Goal: Transaction & Acquisition: Purchase product/service

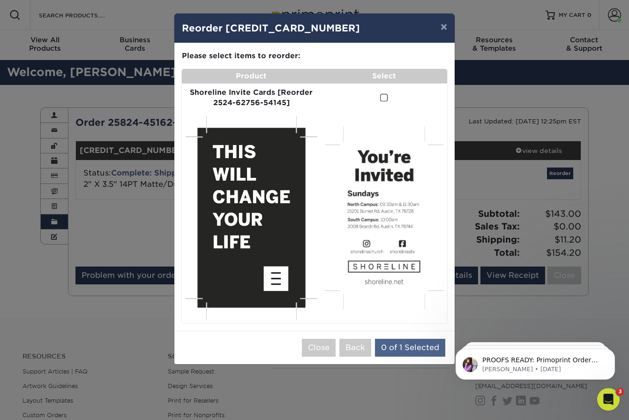
click at [437, 338] on button "0 of 1 Selected" at bounding box center [410, 347] width 70 height 18
click at [380, 94] on span at bounding box center [384, 97] width 8 height 9
click at [0, 0] on input "checkbox" at bounding box center [0, 0] width 0 height 0
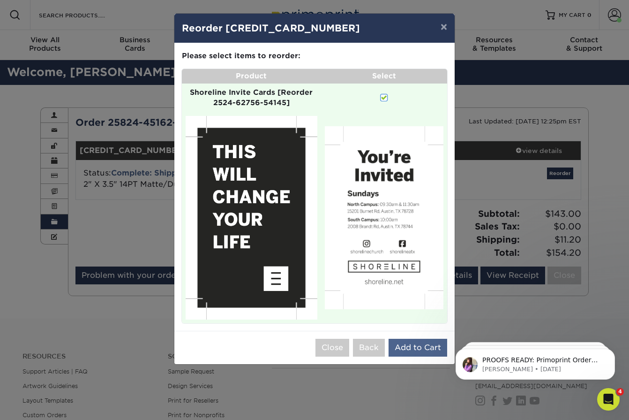
click at [436, 338] on button "Add to Cart" at bounding box center [418, 347] width 59 height 18
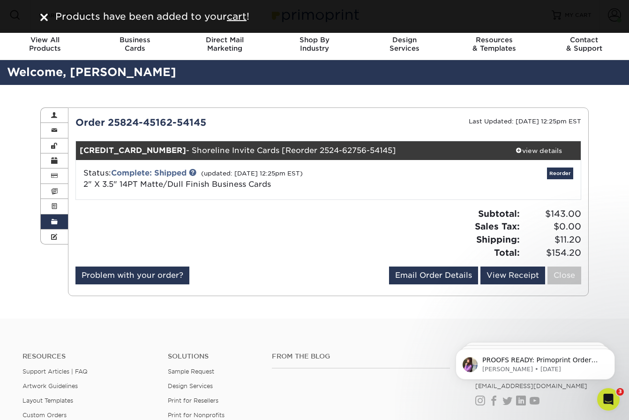
drag, startPoint x: 319, startPoint y: 99, endPoint x: 301, endPoint y: 99, distance: 18.3
click at [313, 99] on div "Order History Account Overview Contact Information Change Password Address Book…" at bounding box center [314, 201] width 563 height 233
click at [238, 15] on u "cart" at bounding box center [237, 16] width 20 height 11
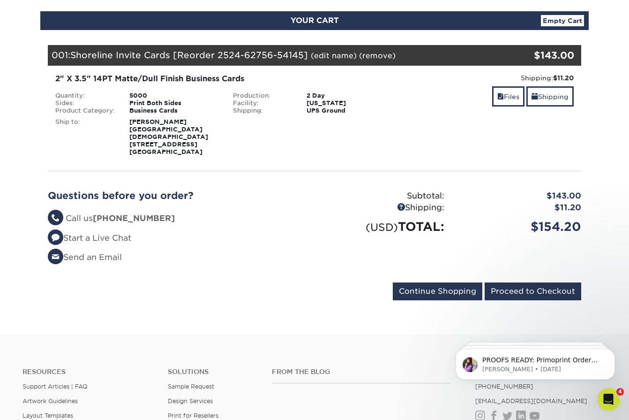
scroll to position [100, 0]
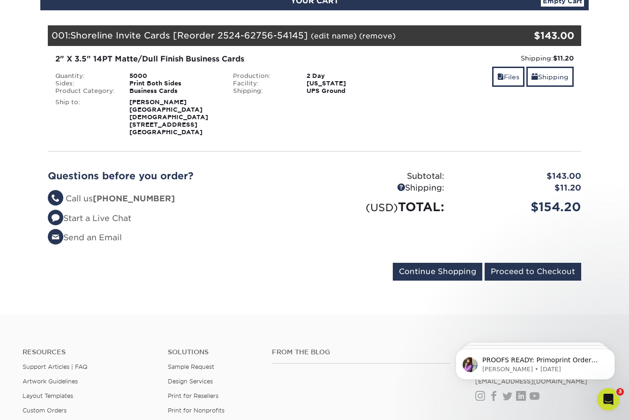
scroll to position [122, 0]
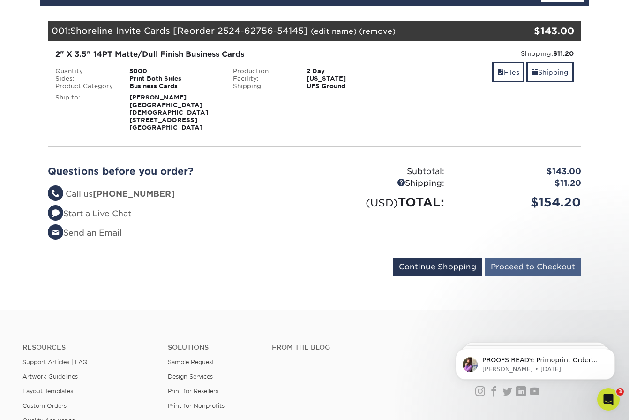
click at [519, 258] on input "Proceed to Checkout" at bounding box center [533, 267] width 97 height 18
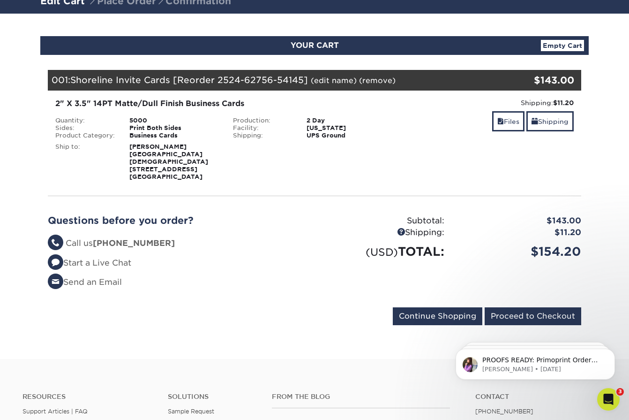
scroll to position [74, 0]
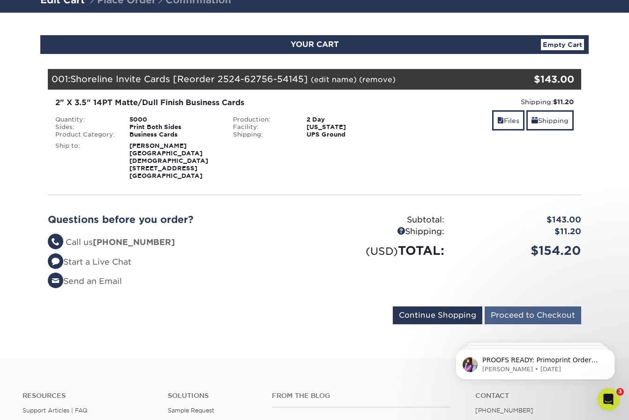
click at [528, 306] on input "Proceed to Checkout" at bounding box center [533, 315] width 97 height 18
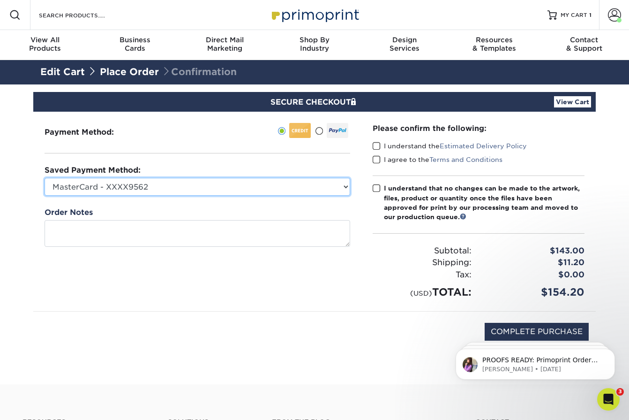
select select "75335"
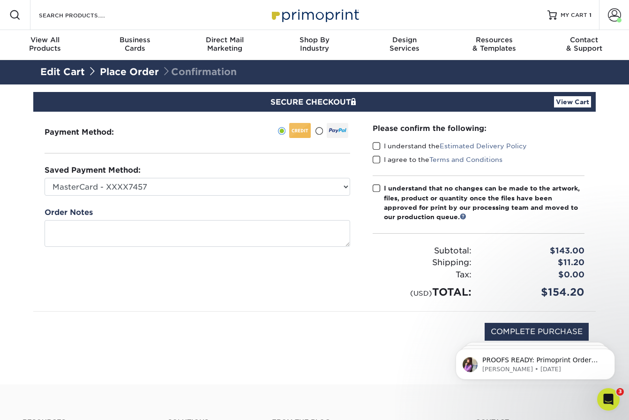
click at [272, 285] on div "Payment Method:" at bounding box center [197, 211] width 328 height 199
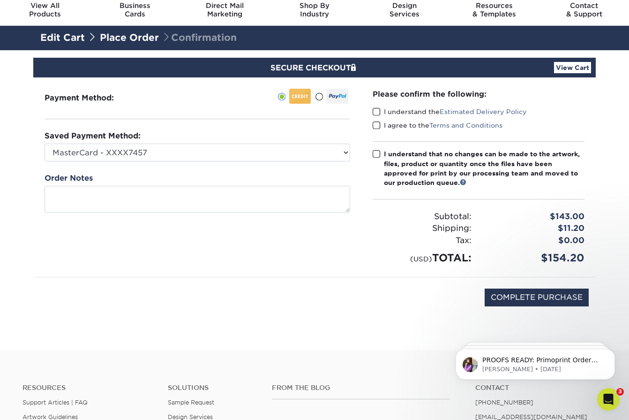
scroll to position [56, 0]
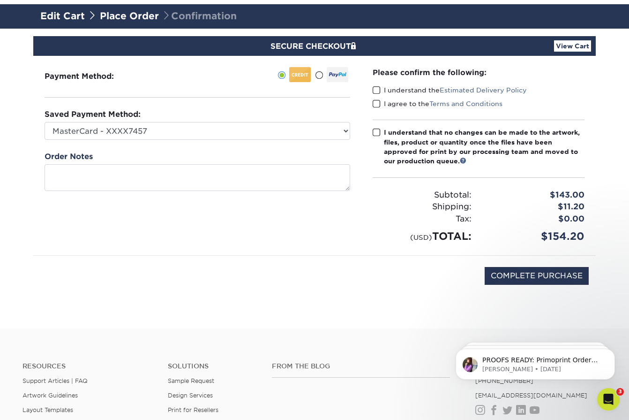
click at [378, 94] on span at bounding box center [377, 90] width 8 height 9
click at [0, 0] on input "I understand the Estimated Delivery Policy" at bounding box center [0, 0] width 0 height 0
click at [378, 106] on span at bounding box center [377, 103] width 8 height 9
click at [0, 0] on input "I agree to the Terms and Conditions" at bounding box center [0, 0] width 0 height 0
click at [376, 134] on span at bounding box center [377, 132] width 8 height 9
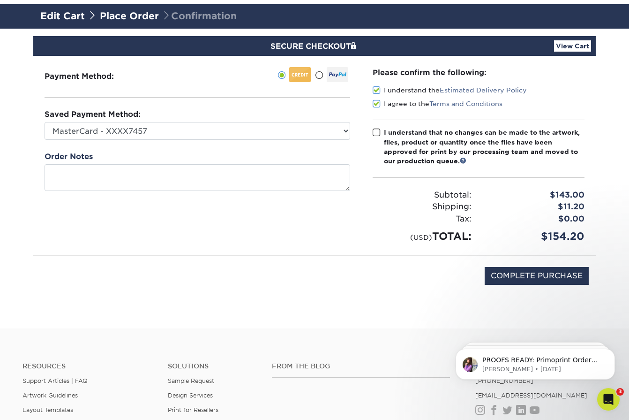
click at [0, 0] on input "I understand that no changes can be made to the artwork, files, product or quan…" at bounding box center [0, 0] width 0 height 0
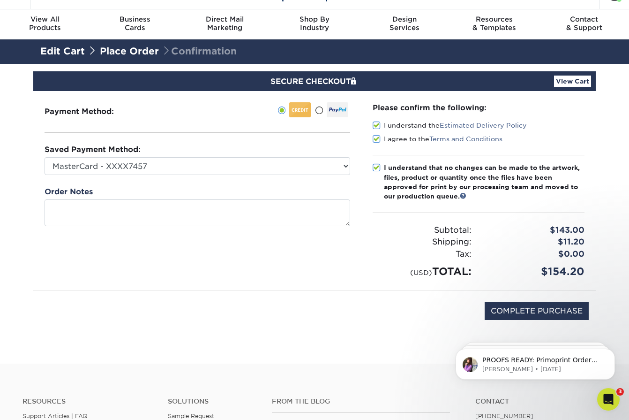
scroll to position [32, 0]
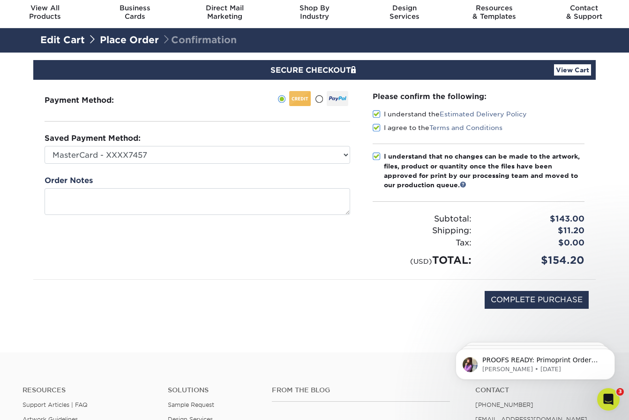
click at [578, 67] on link "View Cart" at bounding box center [572, 69] width 37 height 11
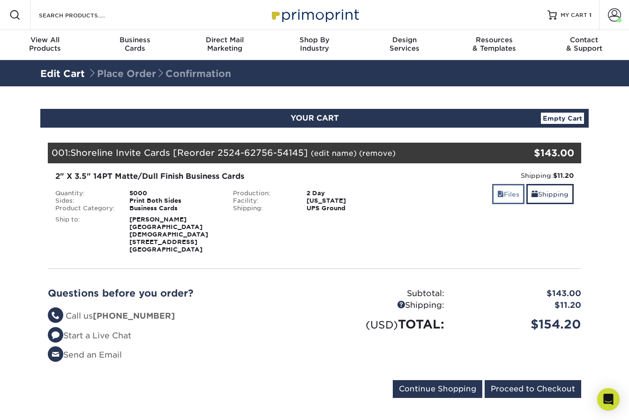
click at [496, 199] on link "Files" at bounding box center [508, 194] width 32 height 20
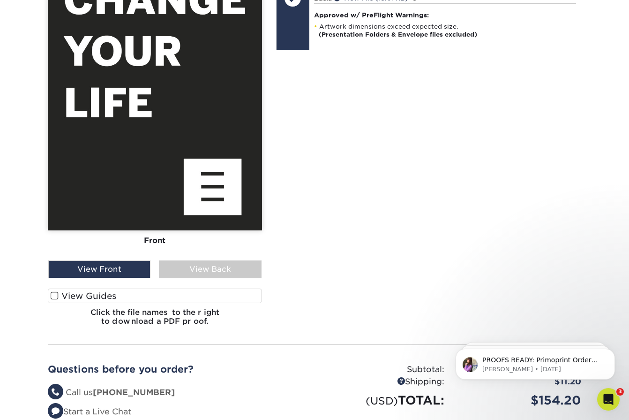
scroll to position [409, 0]
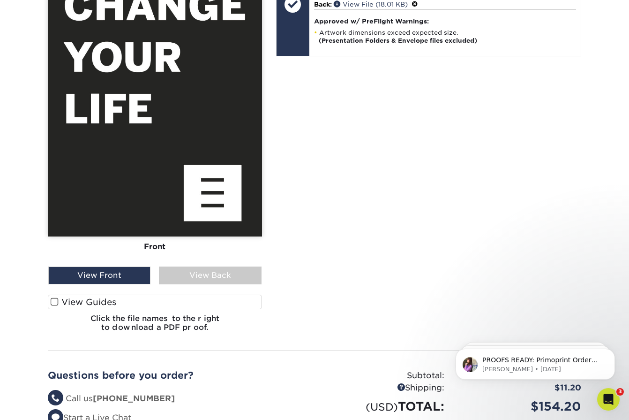
click at [215, 278] on div "Front Back" at bounding box center [155, 105] width 214 height 469
click at [211, 271] on div "View Back" at bounding box center [210, 275] width 102 height 18
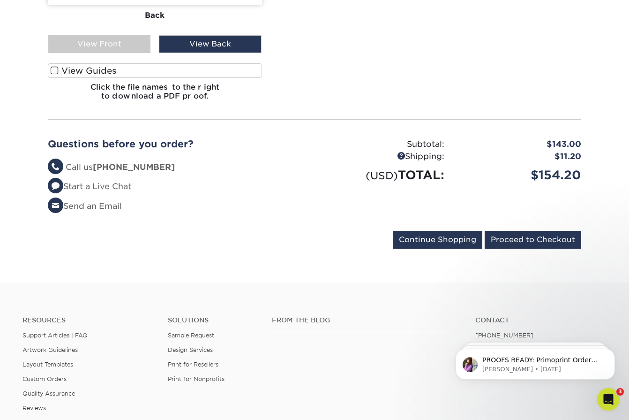
scroll to position [641, 0]
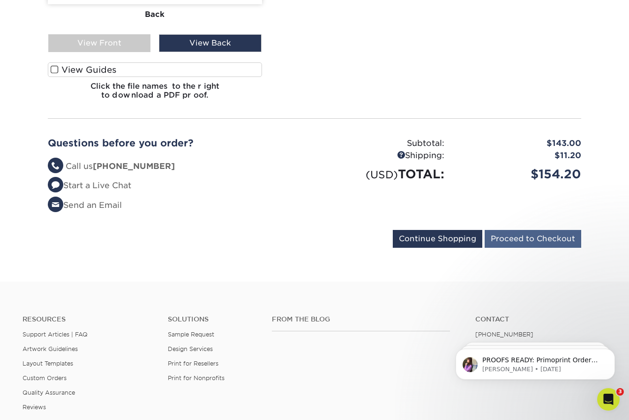
click at [543, 234] on input "Proceed to Checkout" at bounding box center [533, 239] width 97 height 18
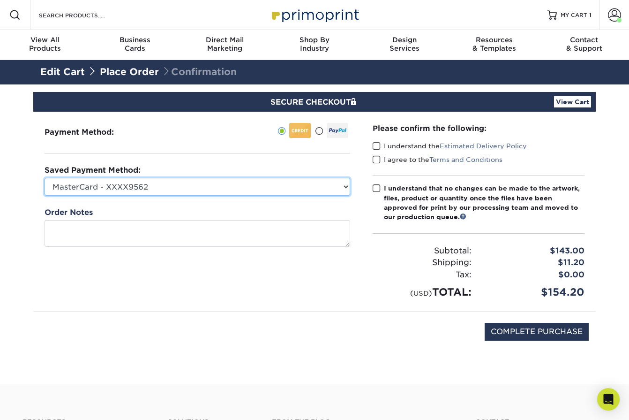
select select "75335"
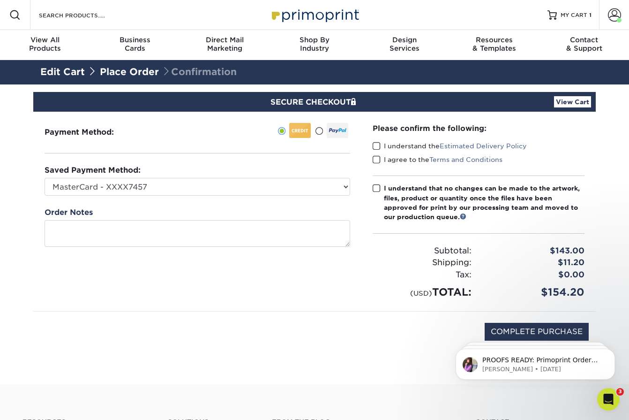
click at [380, 143] on span at bounding box center [377, 146] width 8 height 9
click at [0, 0] on input "I understand the Estimated Delivery Policy" at bounding box center [0, 0] width 0 height 0
click at [369, 158] on div "Please confirm the following: I understand the Estimated Delivery Policy I agre…" at bounding box center [478, 211] width 234 height 199
click at [374, 160] on span at bounding box center [377, 159] width 8 height 9
click at [0, 0] on input "I agree to the Terms and Conditions" at bounding box center [0, 0] width 0 height 0
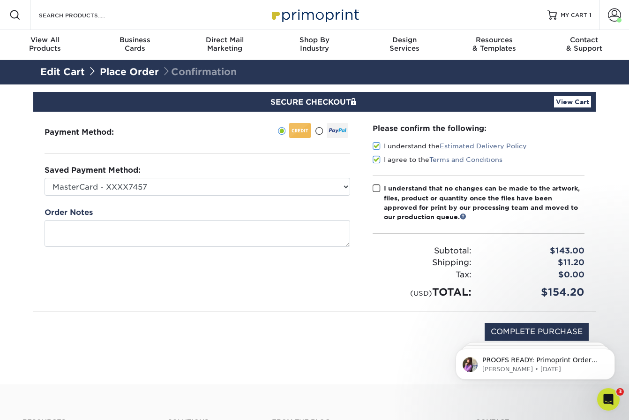
drag, startPoint x: 374, startPoint y: 189, endPoint x: 380, endPoint y: 191, distance: 6.3
click at [374, 189] on span at bounding box center [377, 188] width 8 height 9
click at [0, 0] on input "I understand that no changes can be made to the artwork, files, product or quan…" at bounding box center [0, 0] width 0 height 0
click at [574, 328] on input "COMPLETE PURCHASE" at bounding box center [537, 332] width 104 height 18
type input "PROCESSING, PLEASE WAIT..."
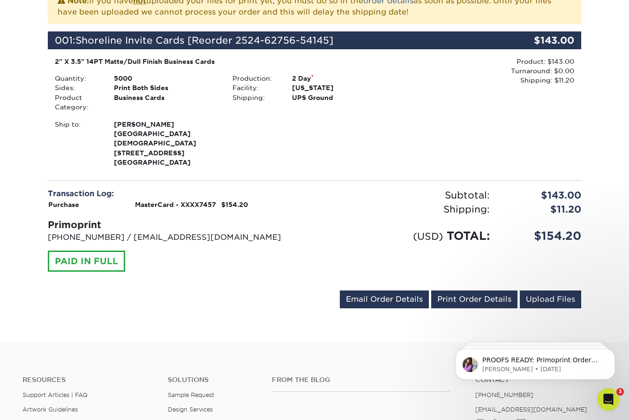
scroll to position [231, 0]
